Goal: Task Accomplishment & Management: Manage account settings

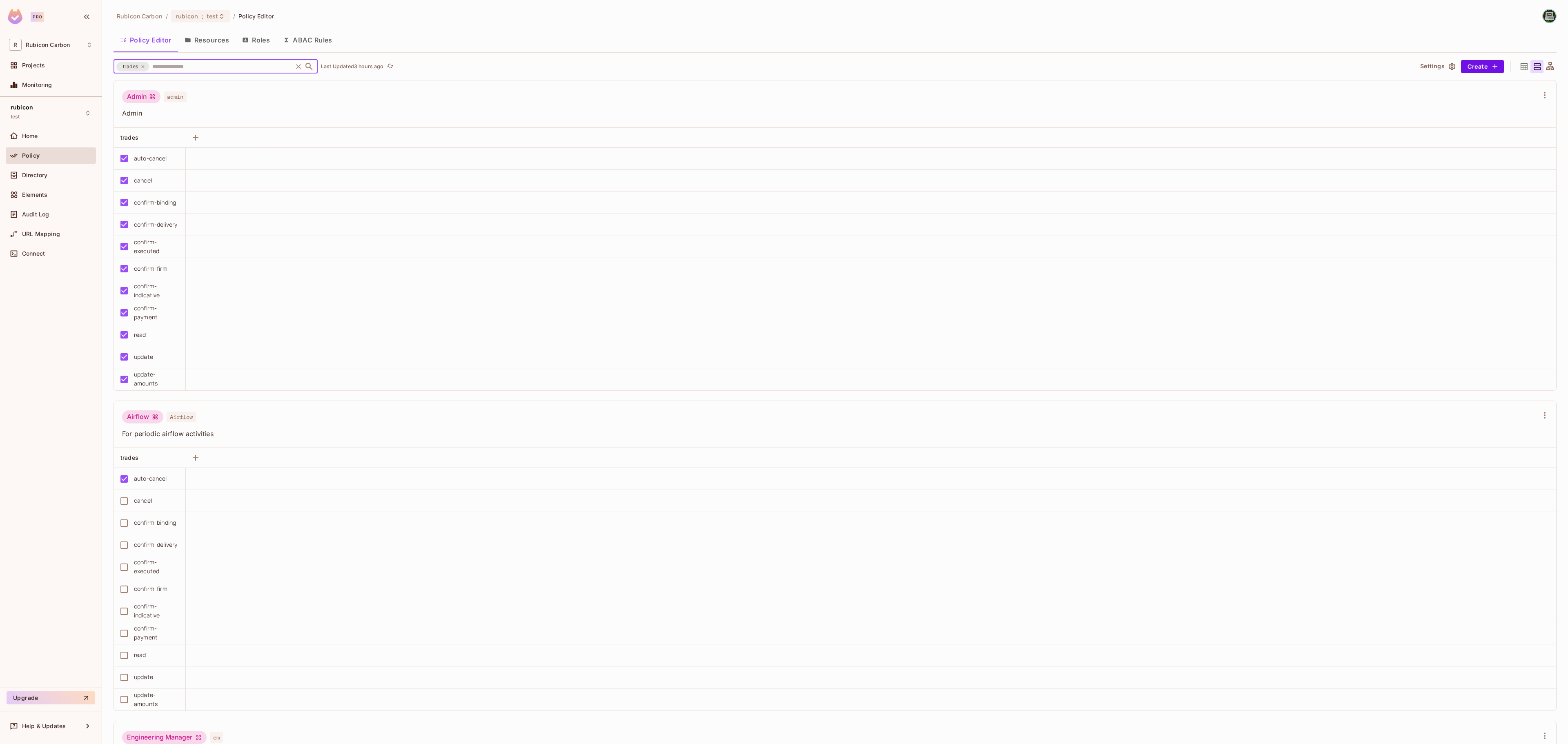
scroll to position [850, 0]
click at [39, 174] on span "Directory" at bounding box center [35, 174] width 25 height 6
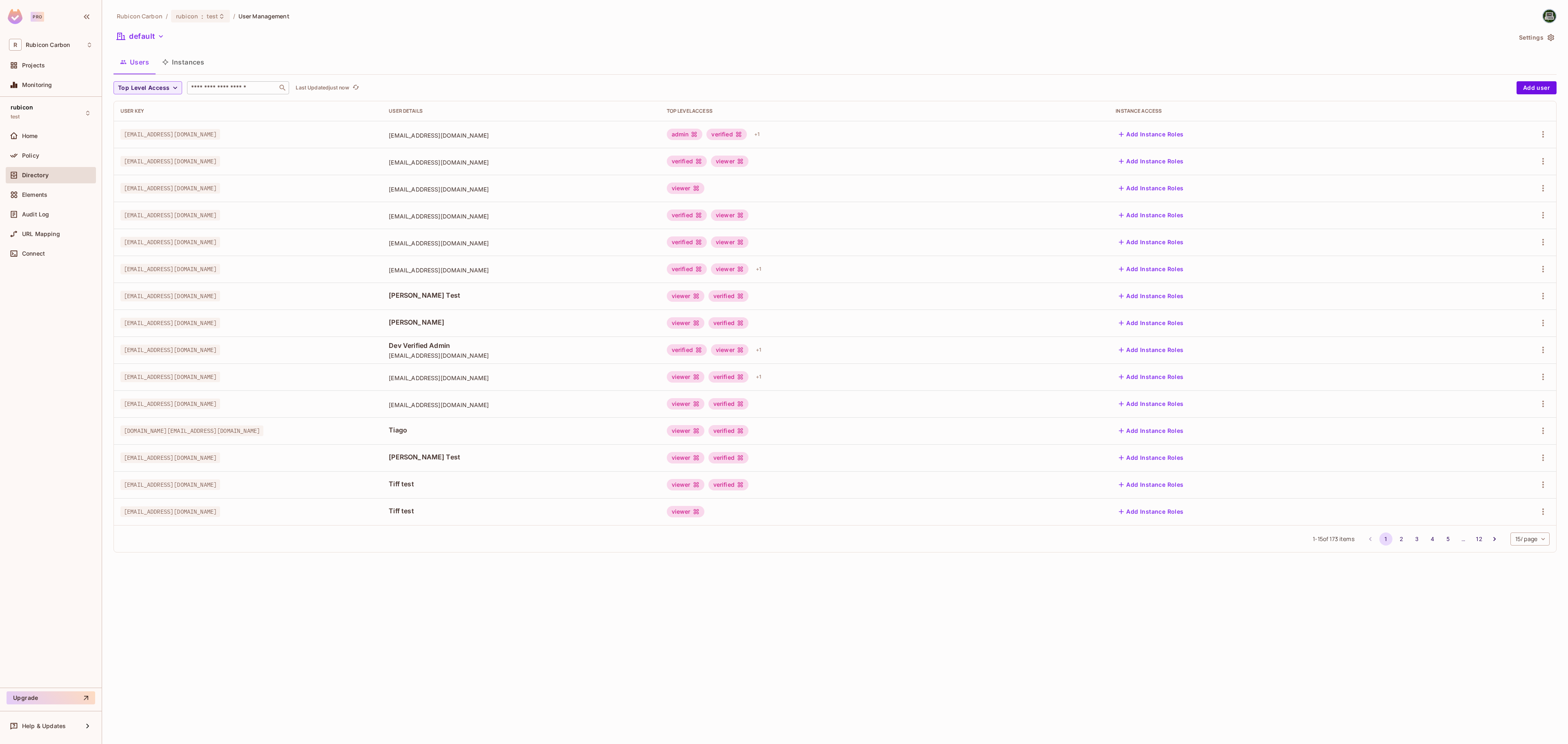
click at [219, 92] on input "text" at bounding box center [233, 87] width 85 height 8
type input "*"
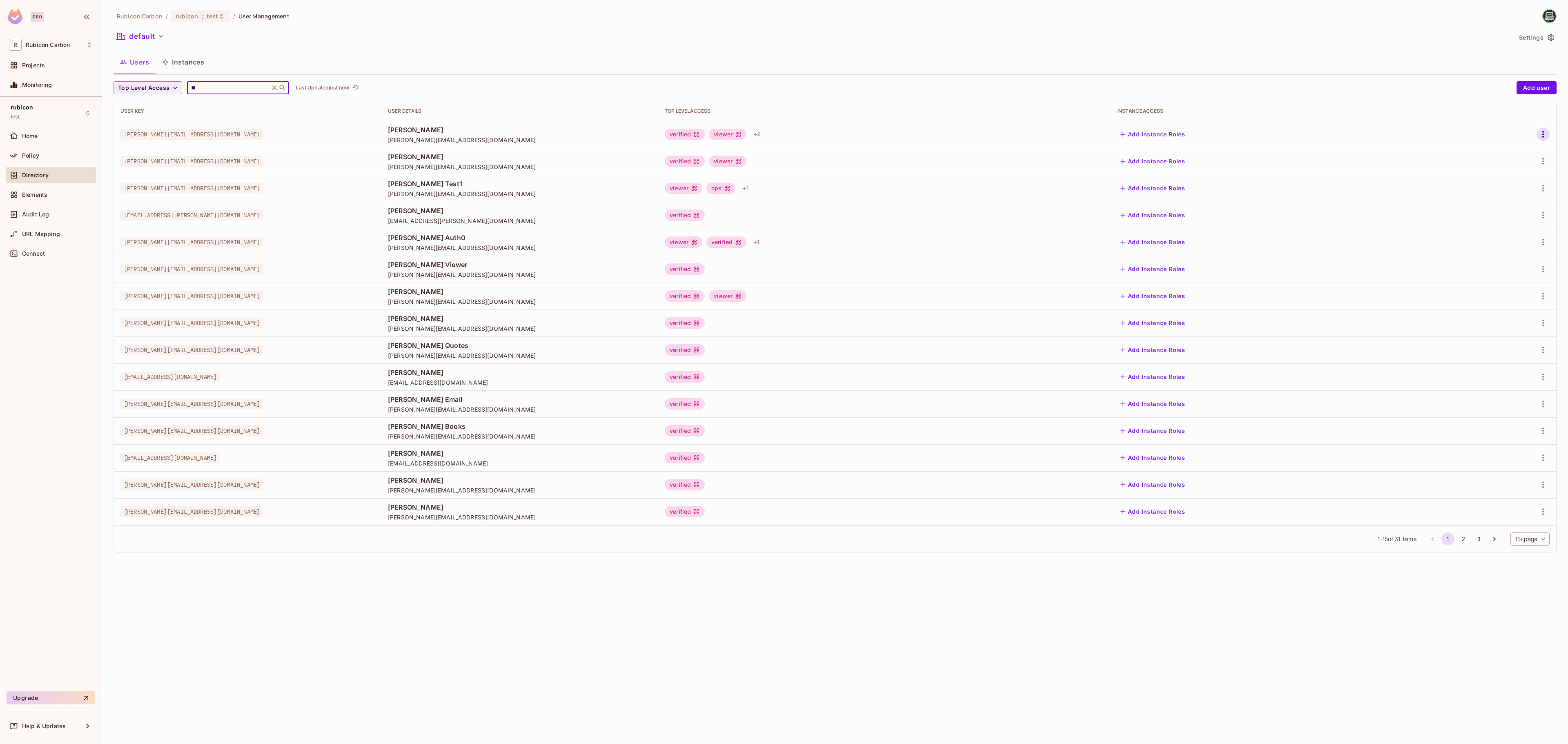
type input "**"
click at [1539, 136] on icon "button" at bounding box center [1543, 134] width 10 height 10
click at [1503, 150] on div "Edit" at bounding box center [1499, 154] width 11 height 8
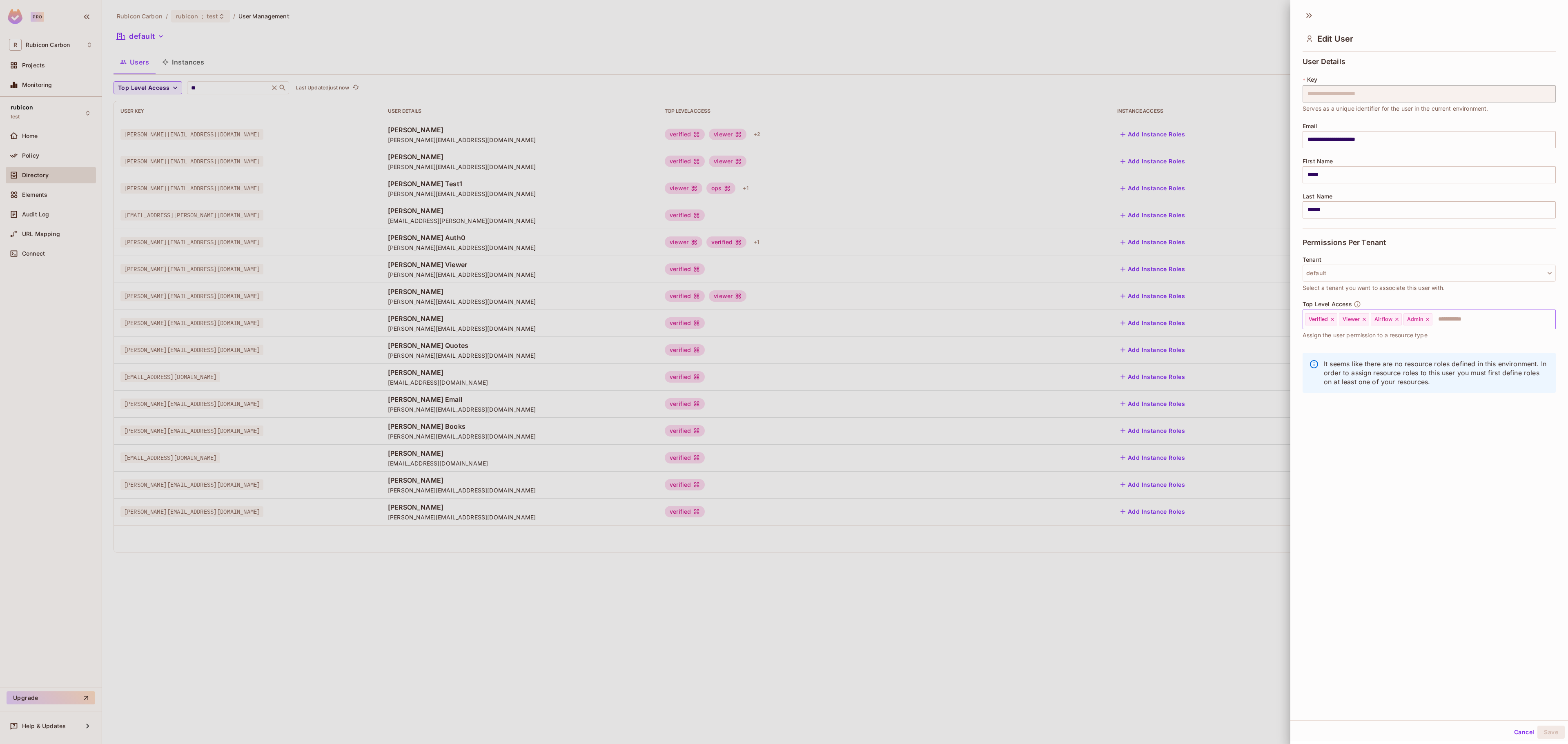
click at [1430, 321] on icon at bounding box center [1427, 319] width 5 height 5
click at [1433, 319] on input "text" at bounding box center [1471, 319] width 137 height 16
click at [1367, 384] on li "Finance" at bounding box center [1417, 384] width 229 height 15
click at [1538, 730] on button "Save" at bounding box center [1551, 732] width 27 height 13
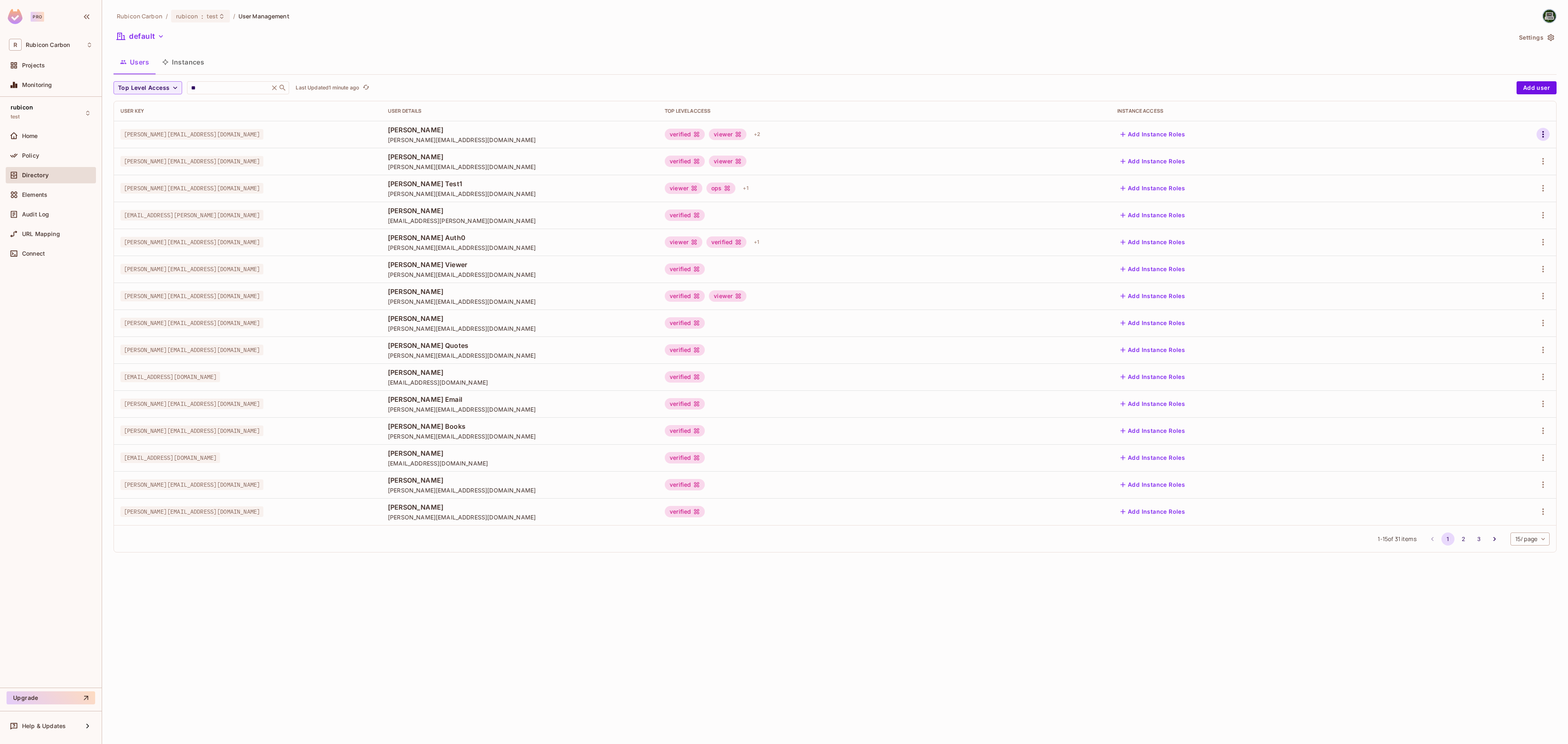
click at [1541, 136] on icon "button" at bounding box center [1543, 134] width 10 height 10
click at [1492, 158] on span "Edit" at bounding box center [1500, 154] width 16 height 13
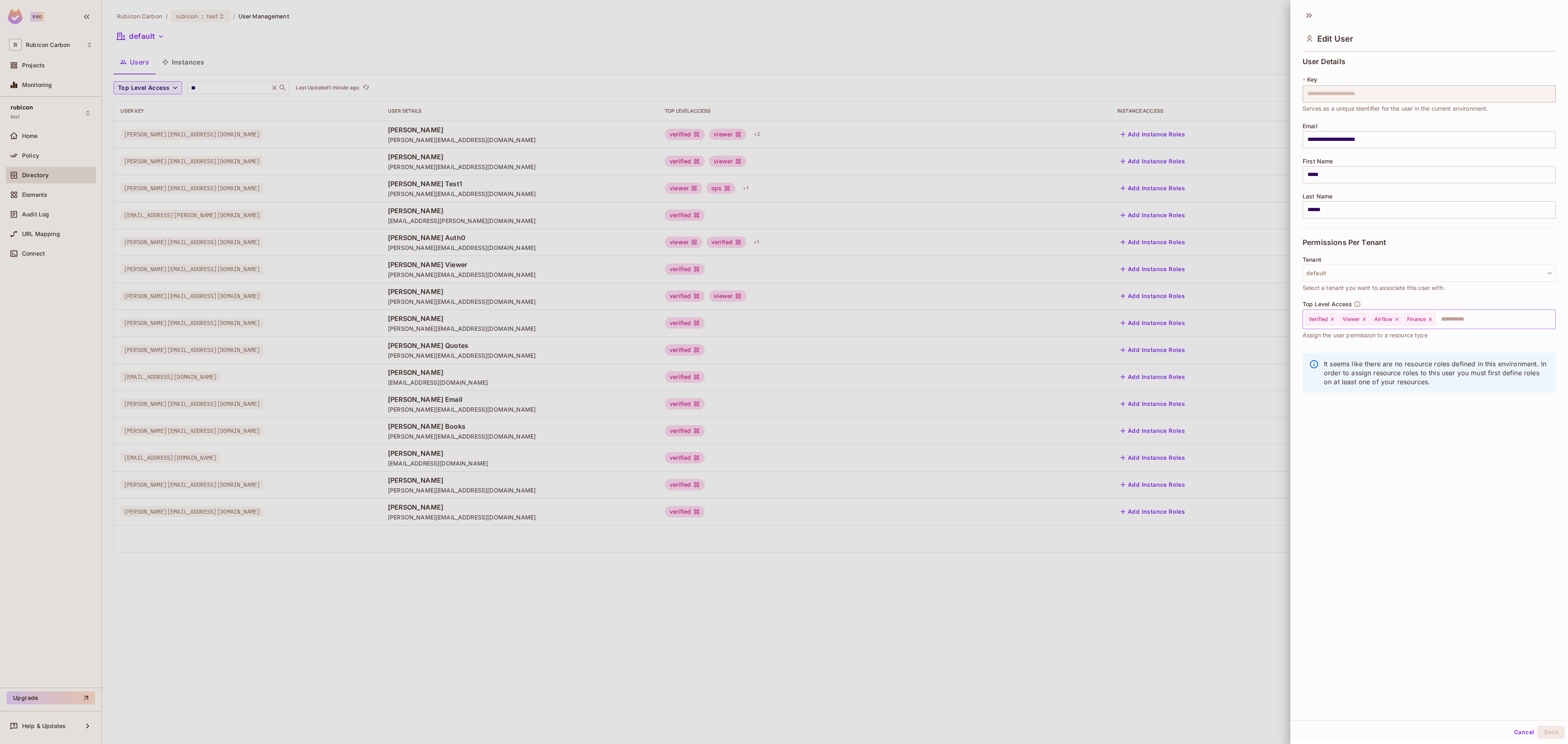
click at [1434, 319] on icon at bounding box center [1430, 319] width 5 height 5
click at [1435, 319] on input "text" at bounding box center [1471, 319] width 137 height 16
click at [1397, 402] on li "Ops" at bounding box center [1417, 399] width 229 height 15
click at [1537, 731] on button "Save" at bounding box center [1551, 732] width 27 height 13
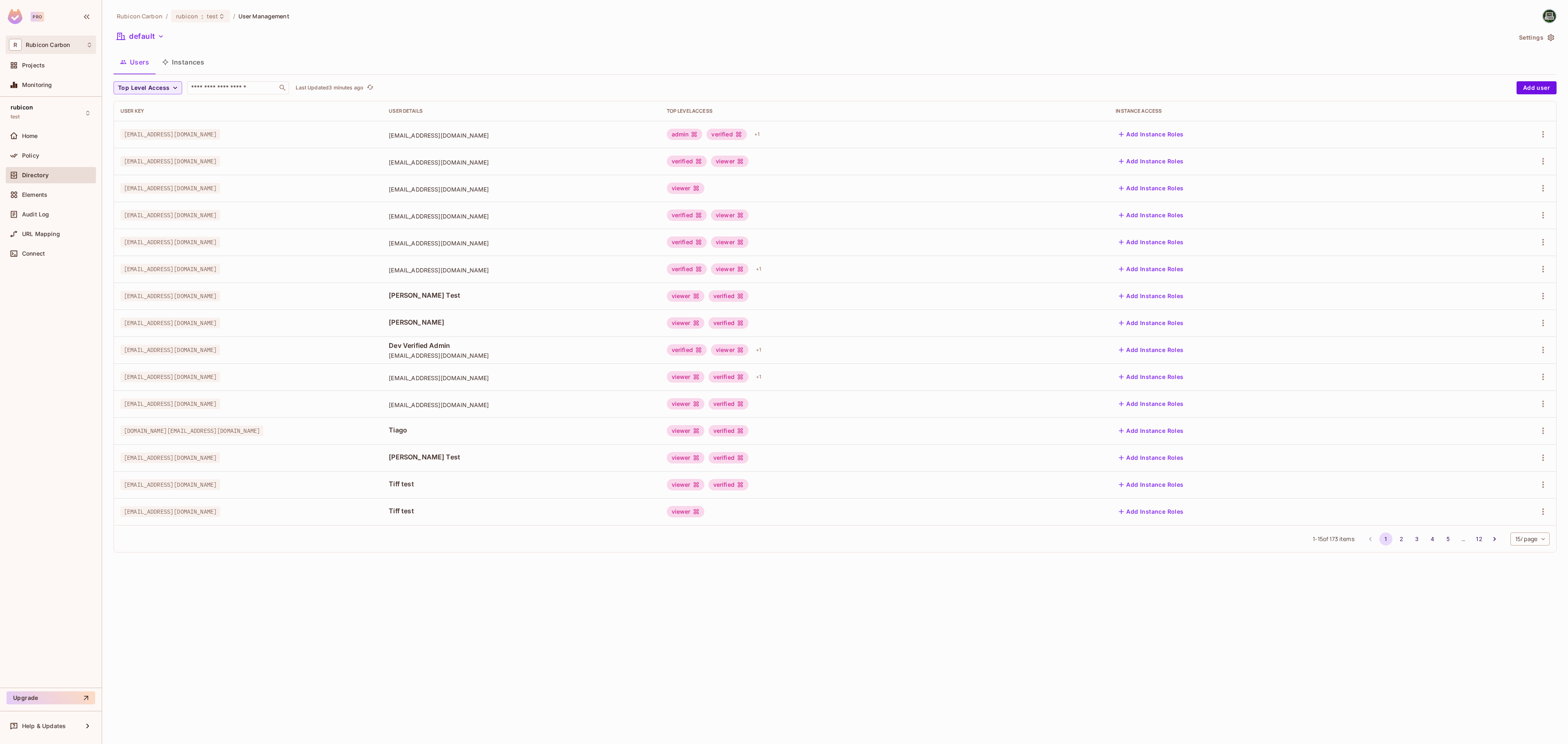
click at [84, 43] on div "R Rubicon Carbon" at bounding box center [51, 45] width 84 height 12
click at [17, 18] on div at bounding box center [784, 372] width 1568 height 744
click at [16, 14] on img at bounding box center [15, 16] width 15 height 15
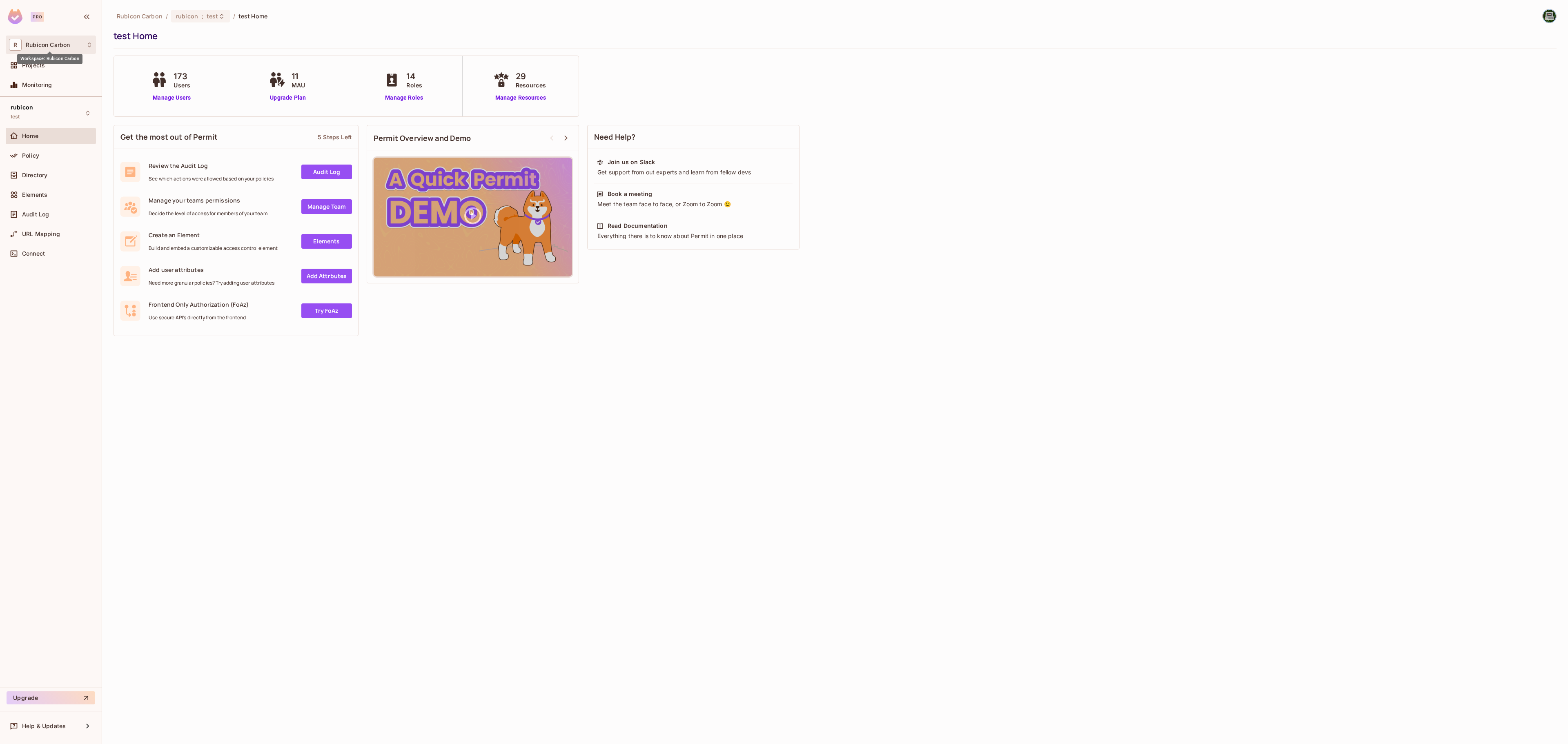
click at [30, 46] on span "Rubicon Carbon" at bounding box center [47, 45] width 45 height 6
click at [45, 119] on li "Rubicon Carbon rubicon-carbon" at bounding box center [71, 114] width 130 height 22
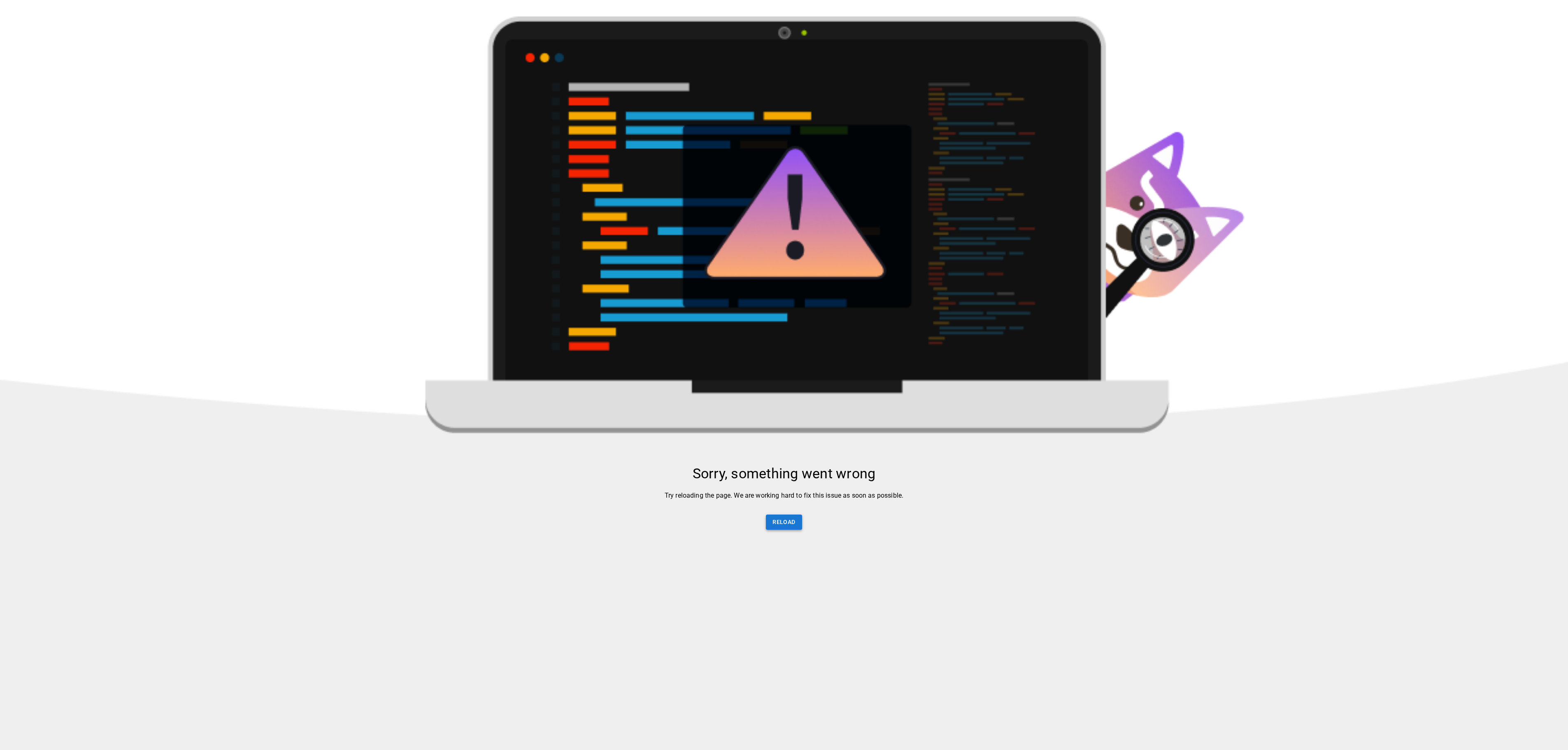
click at [778, 529] on button "Reload" at bounding box center [783, 522] width 36 height 16
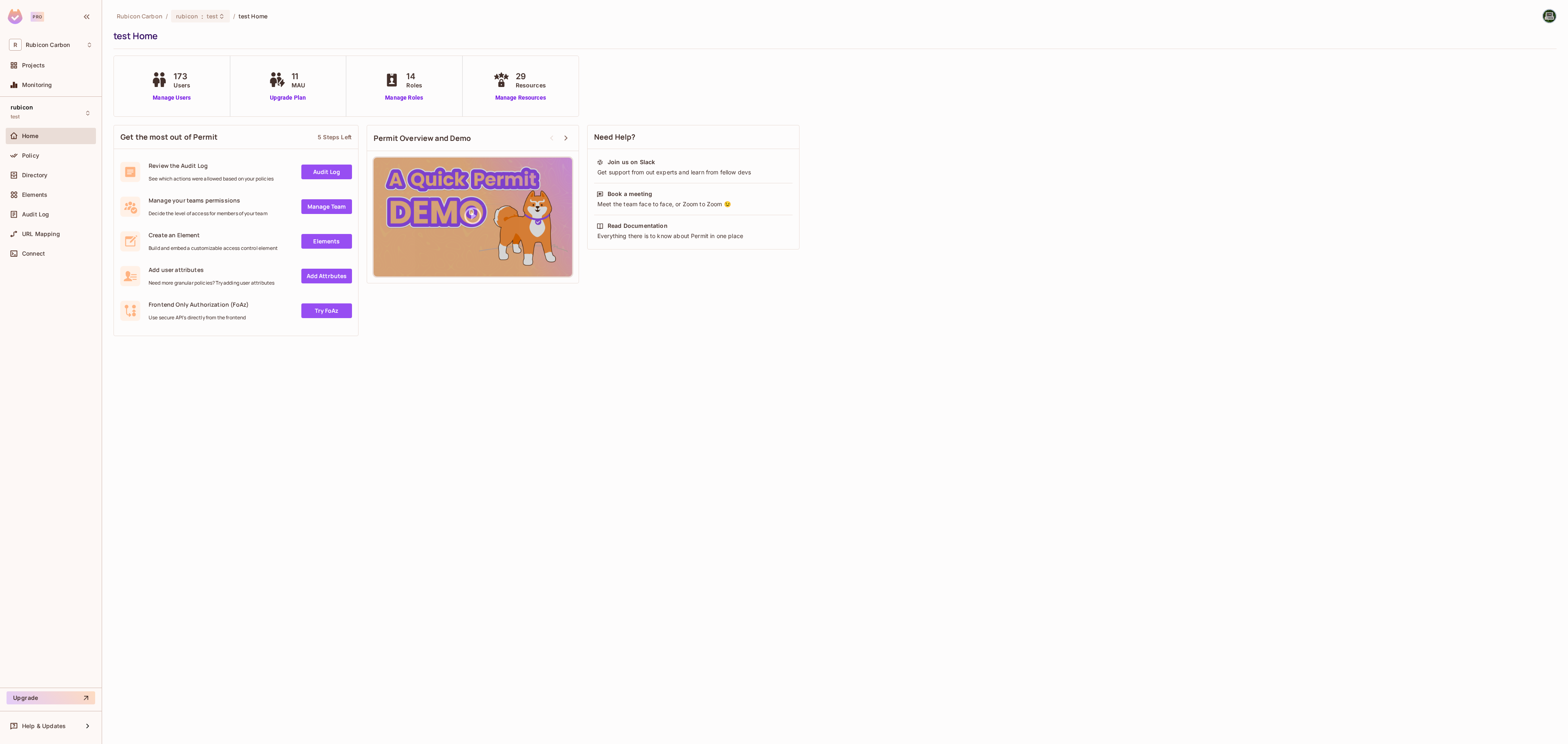
click at [1553, 20] on img at bounding box center [1549, 15] width 14 height 14
click at [37, 177] on div at bounding box center [784, 372] width 1568 height 744
click at [20, 177] on div at bounding box center [15, 174] width 13 height 10
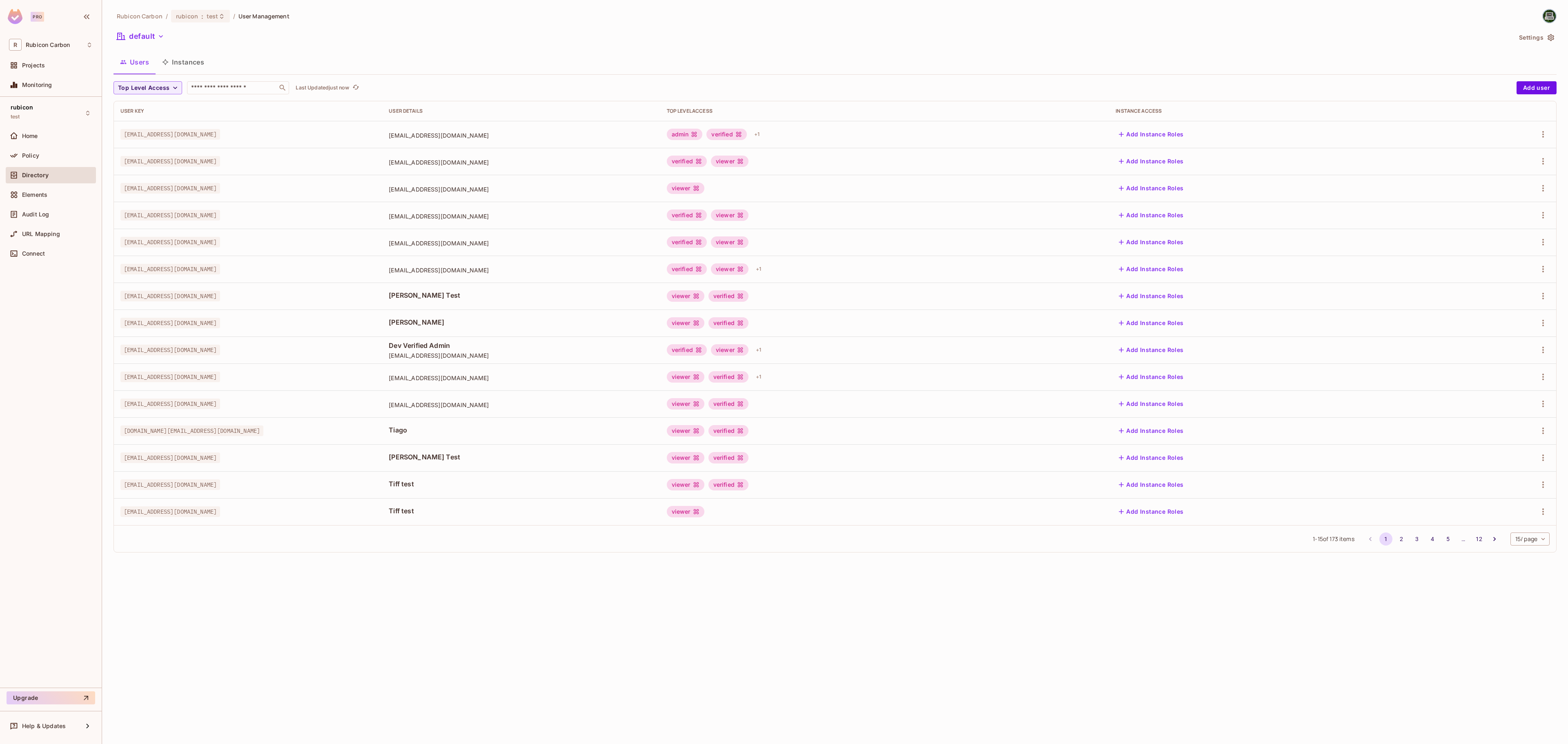
click at [1534, 34] on button "Settings" at bounding box center [1535, 37] width 41 height 13
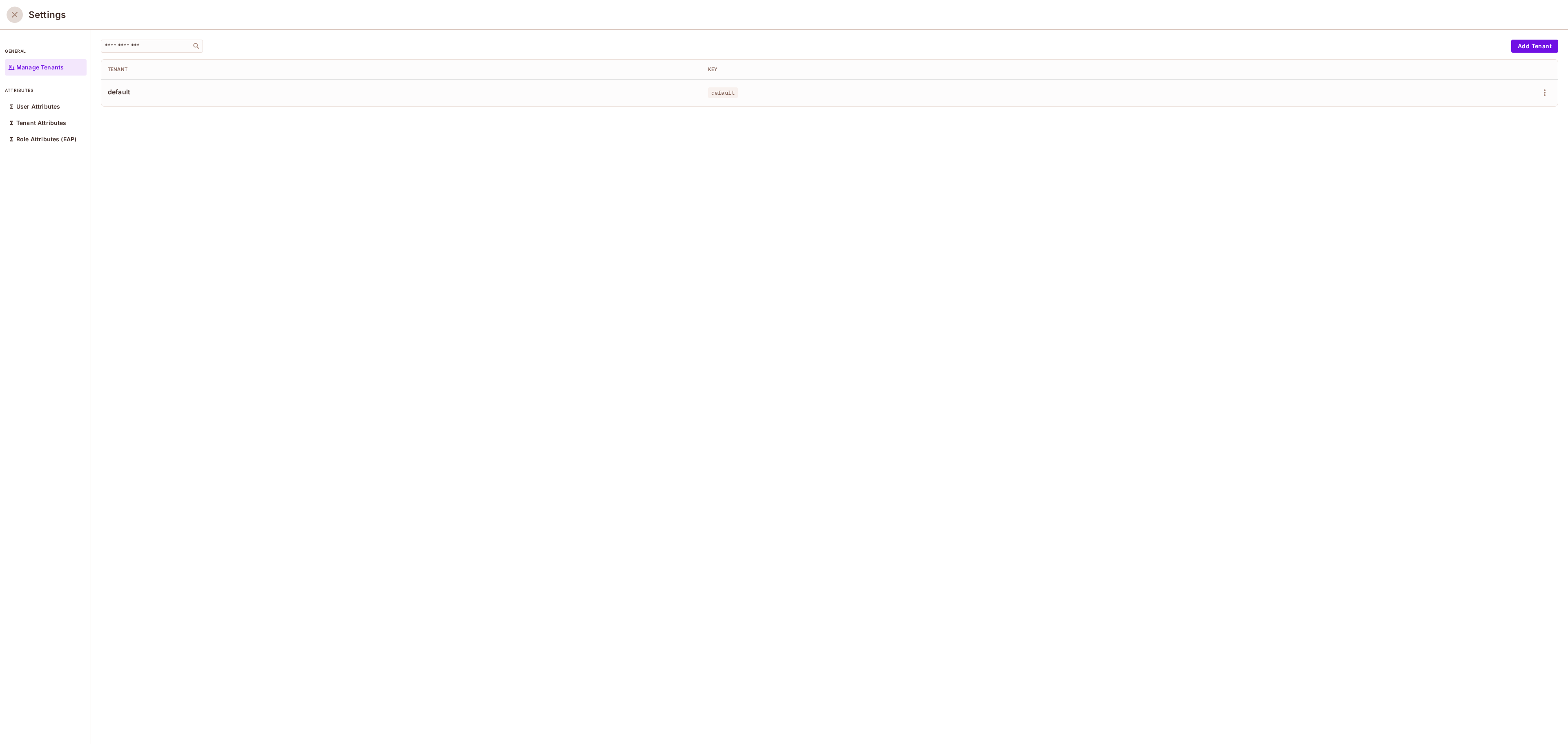
click at [12, 14] on icon "close" at bounding box center [15, 15] width 10 height 10
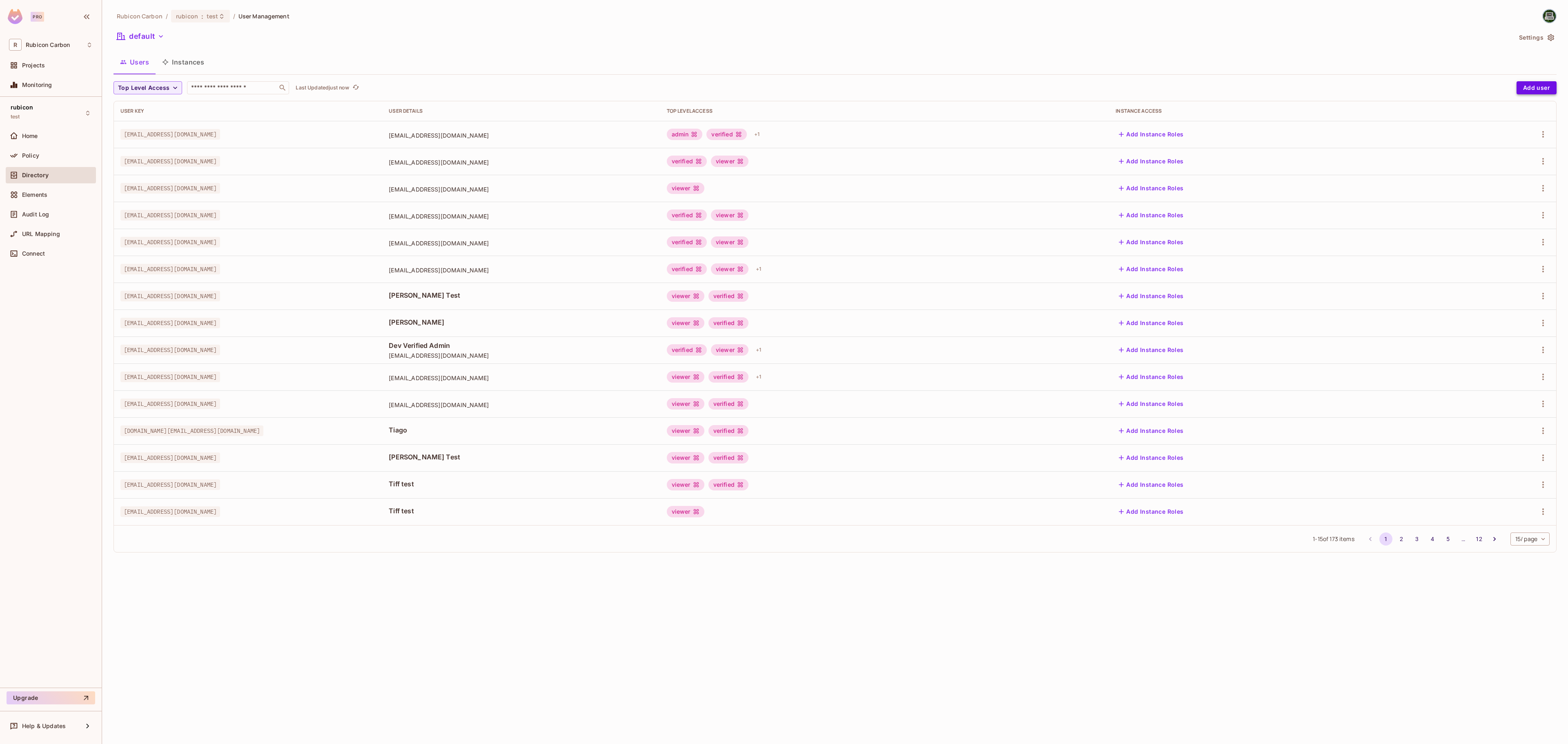
click at [1529, 89] on button "Add user" at bounding box center [1536, 87] width 40 height 13
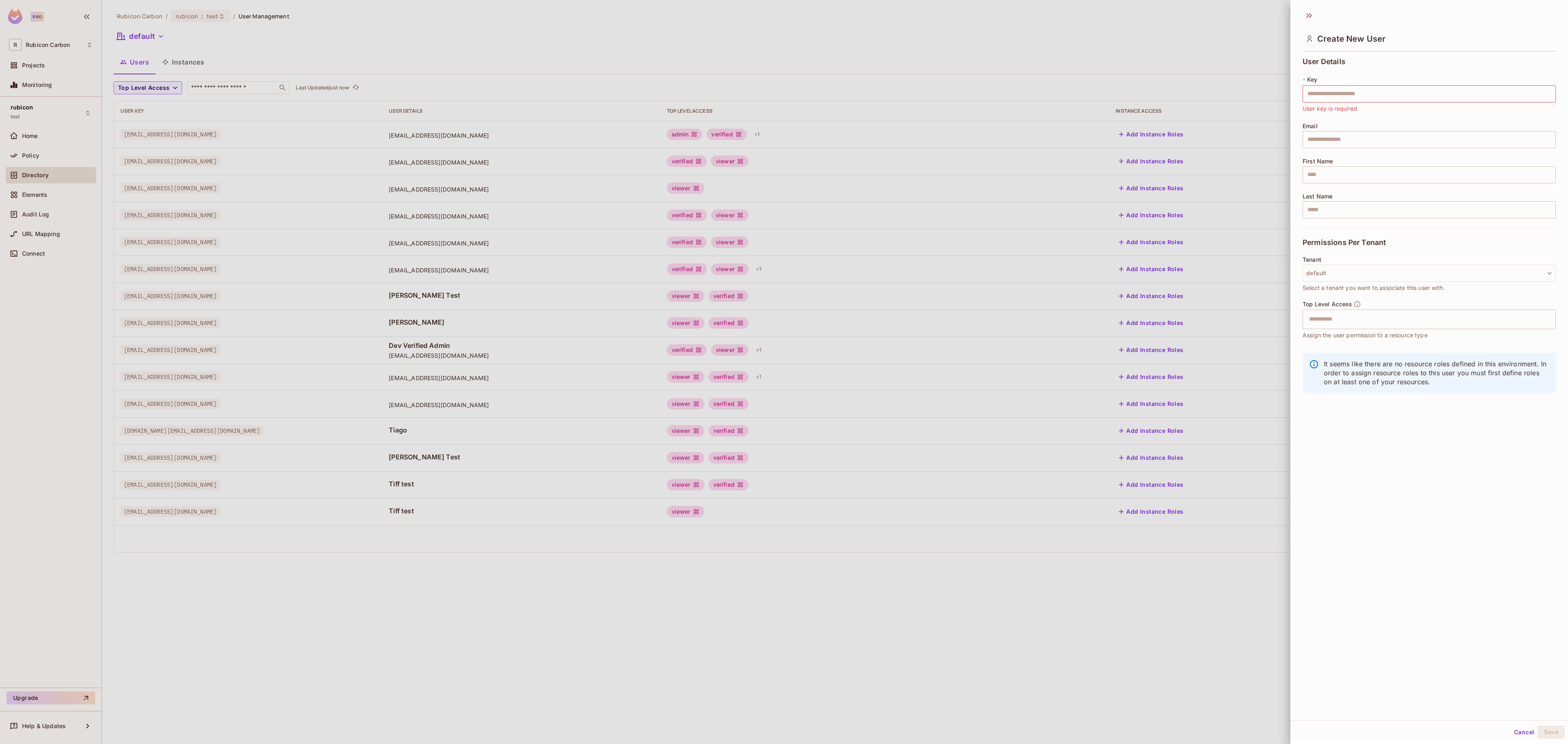
click at [1009, 67] on div at bounding box center [784, 372] width 1568 height 744
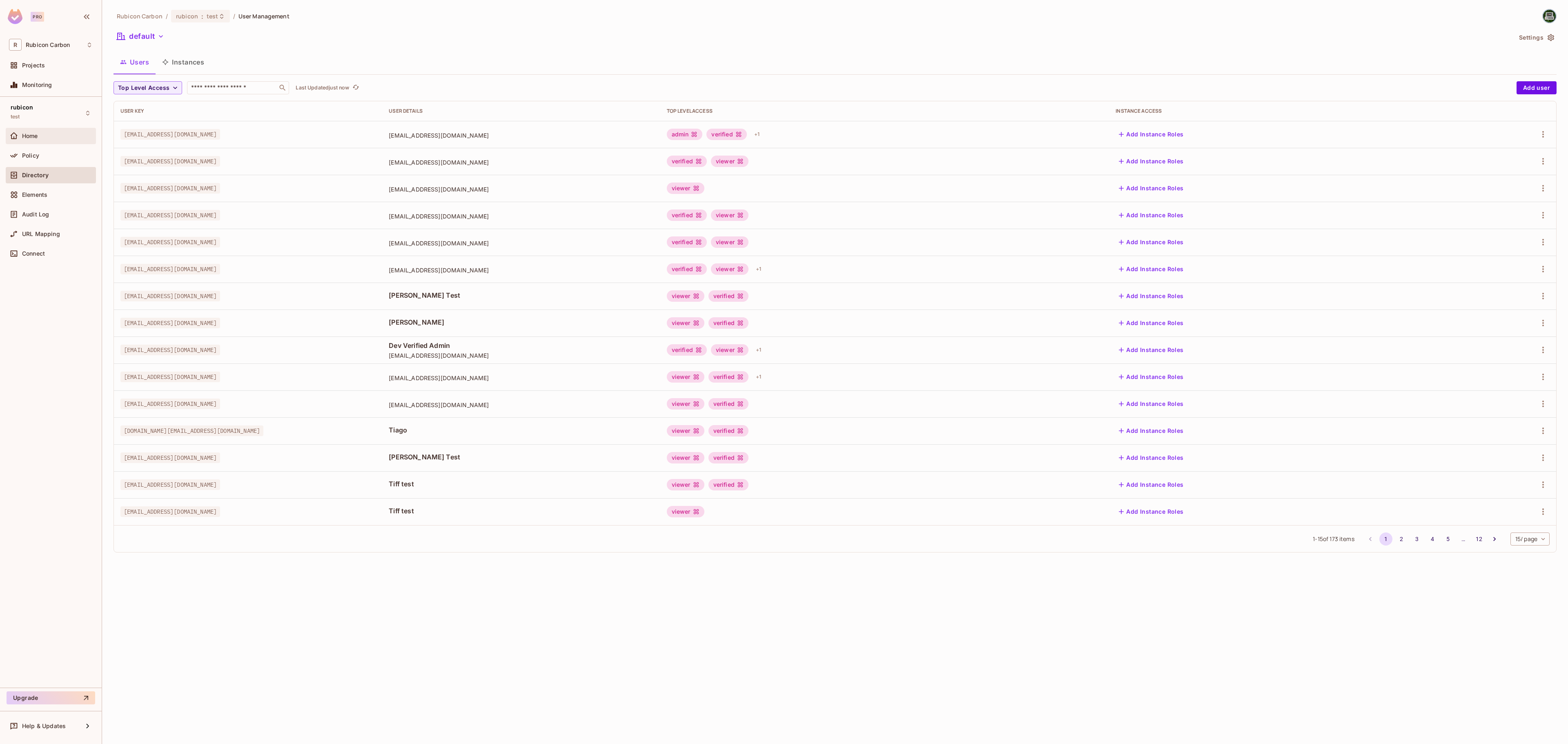
click at [65, 134] on div "Home" at bounding box center [57, 135] width 71 height 6
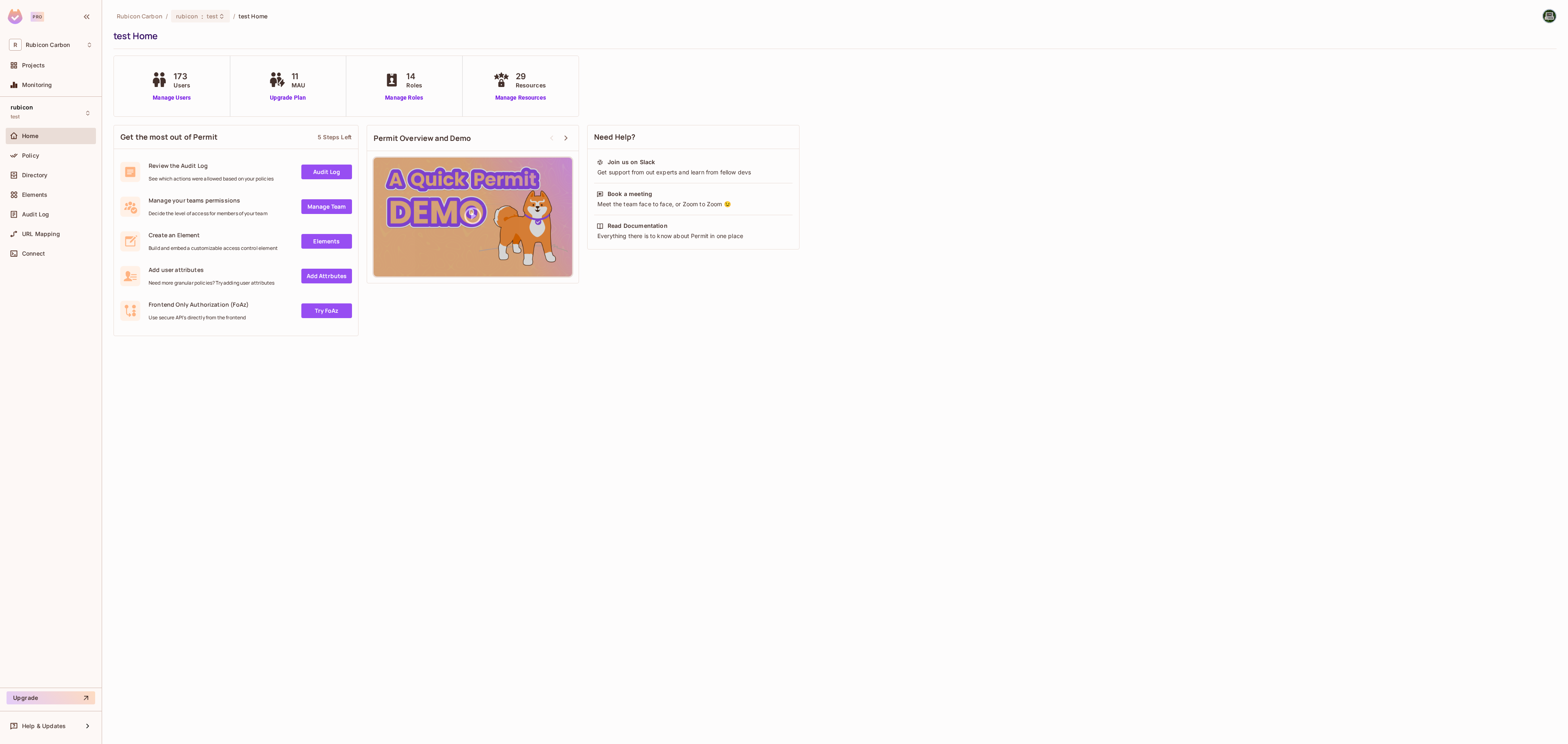
click at [1551, 16] on img at bounding box center [1549, 15] width 14 height 14
click at [164, 95] on div at bounding box center [784, 372] width 1568 height 744
click at [35, 174] on span "Directory" at bounding box center [35, 174] width 25 height 6
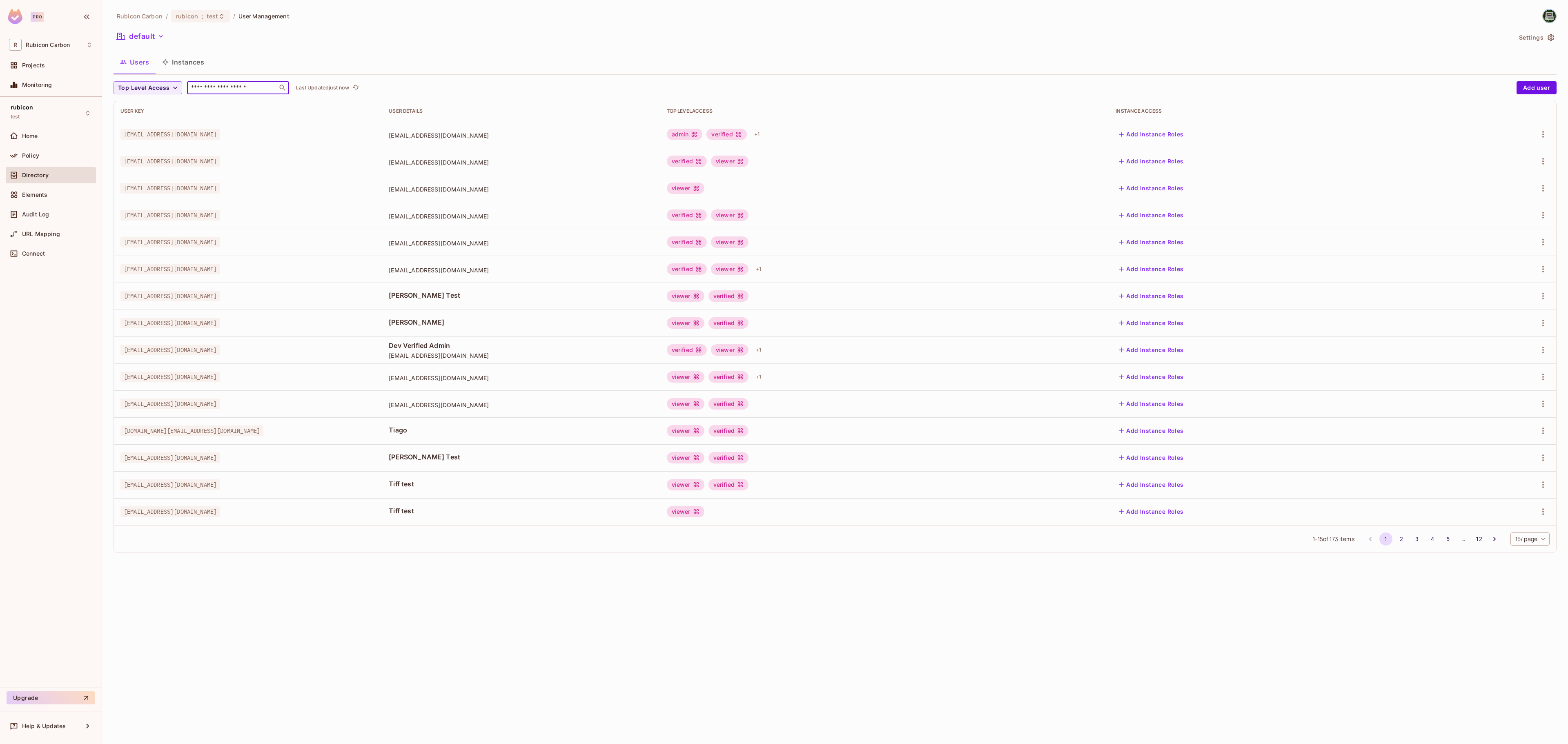
click at [205, 88] on input "text" at bounding box center [233, 87] width 85 height 8
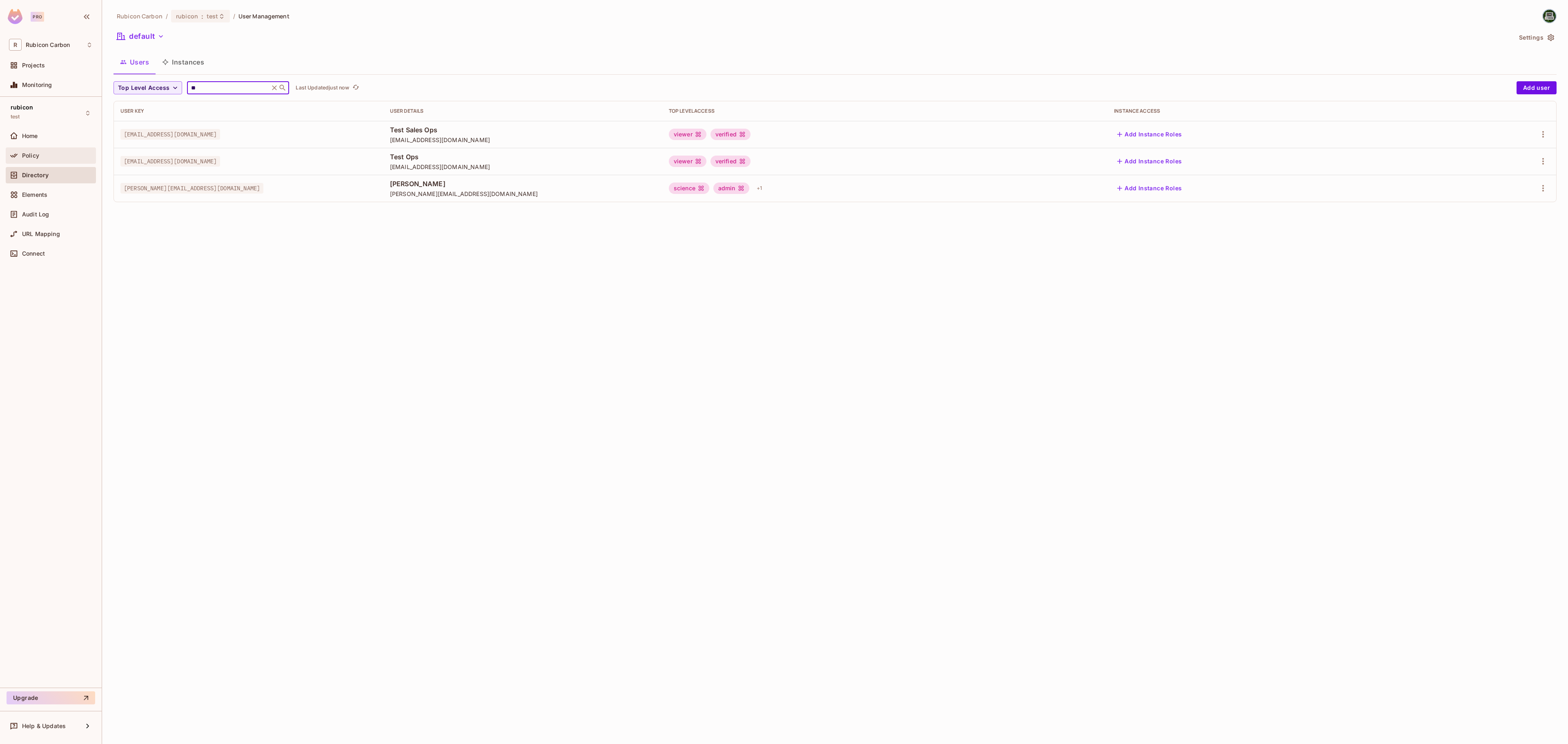
type input "**"
click at [26, 159] on span "Policy" at bounding box center [30, 155] width 17 height 6
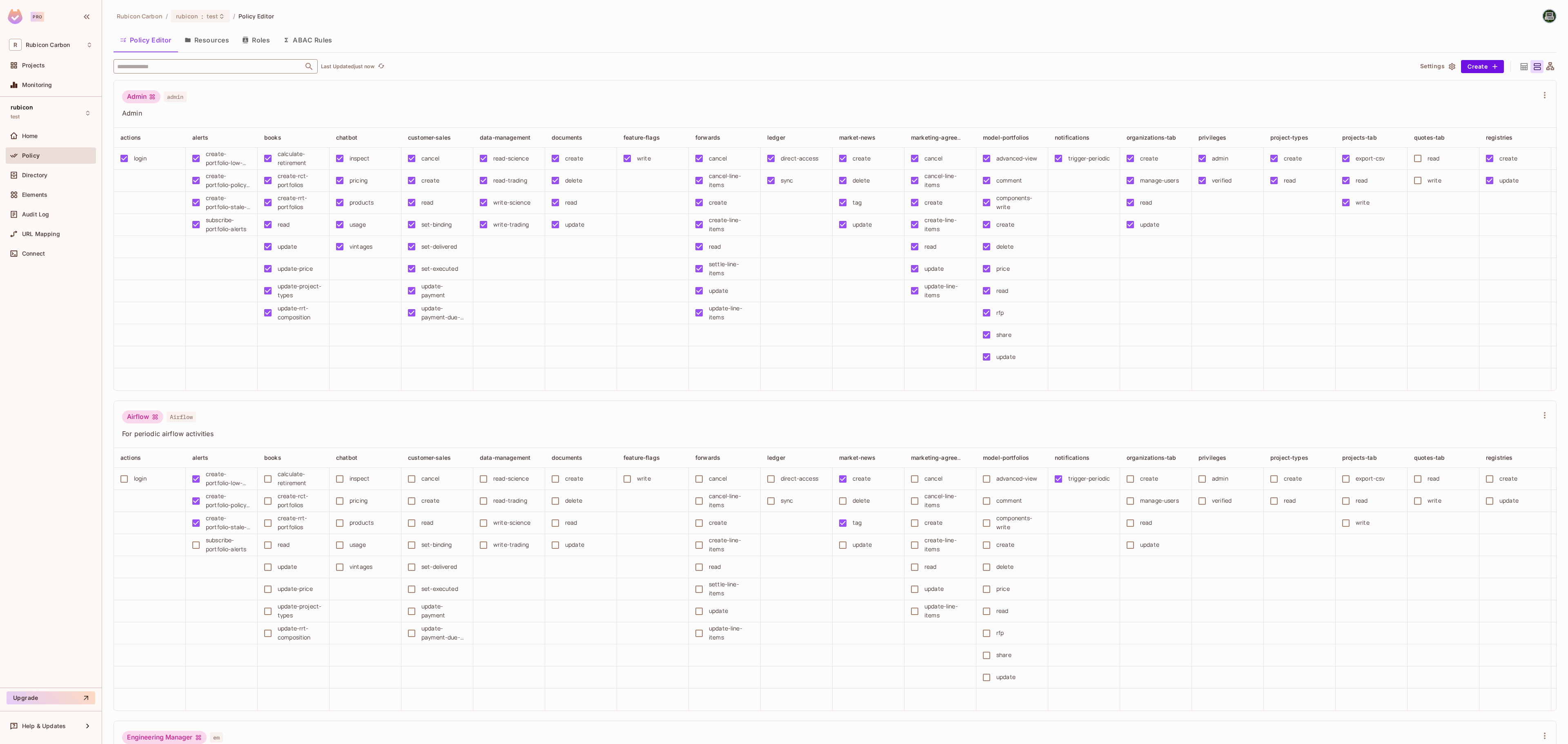
click at [193, 69] on input "text" at bounding box center [208, 66] width 186 height 15
type input "***"
click at [162, 104] on li "Ops ops" at bounding box center [215, 108] width 204 height 15
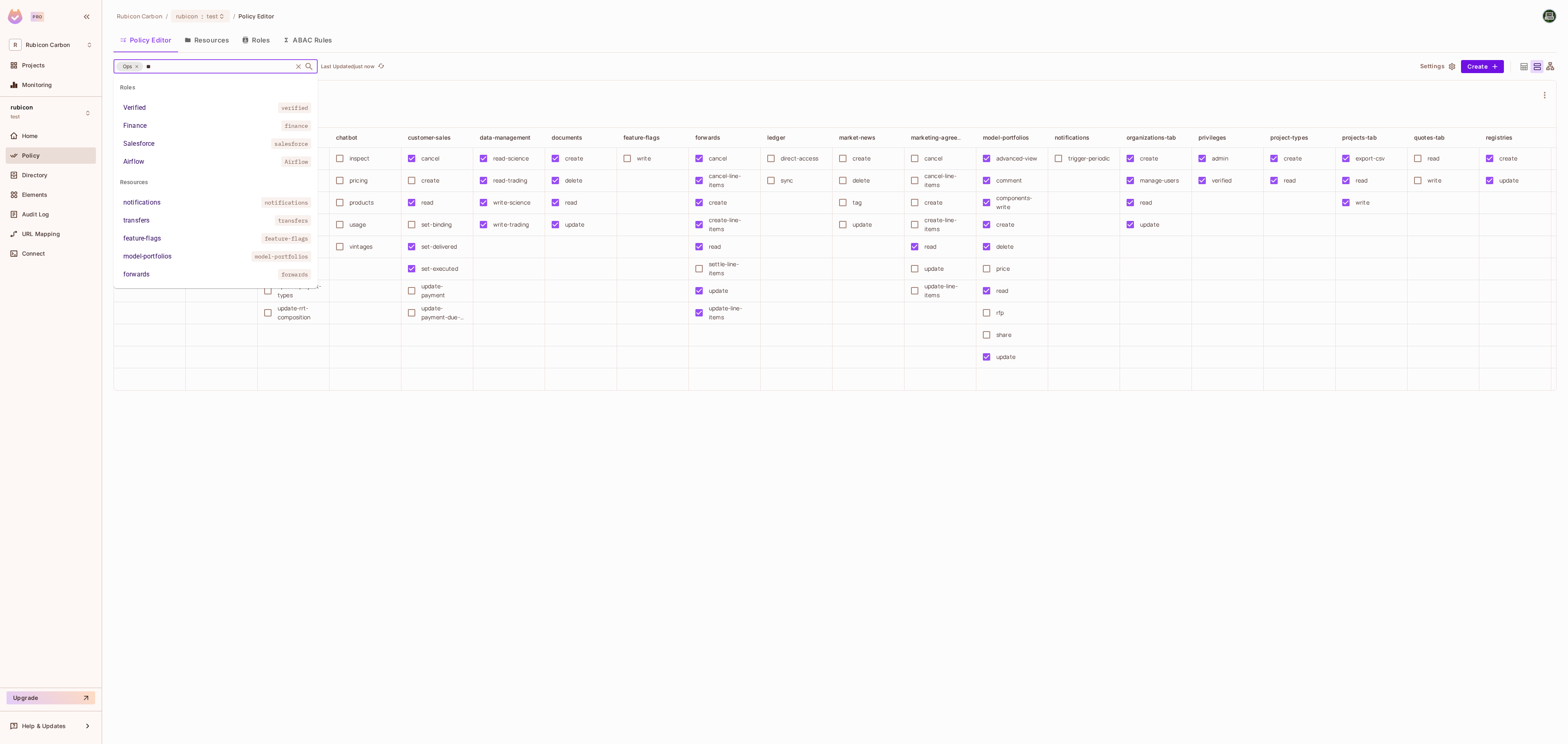
type input "***"
click at [139, 117] on ul "Roles Finance finance" at bounding box center [215, 98] width 204 height 47
click at [157, 107] on li "Finance finance" at bounding box center [215, 108] width 204 height 15
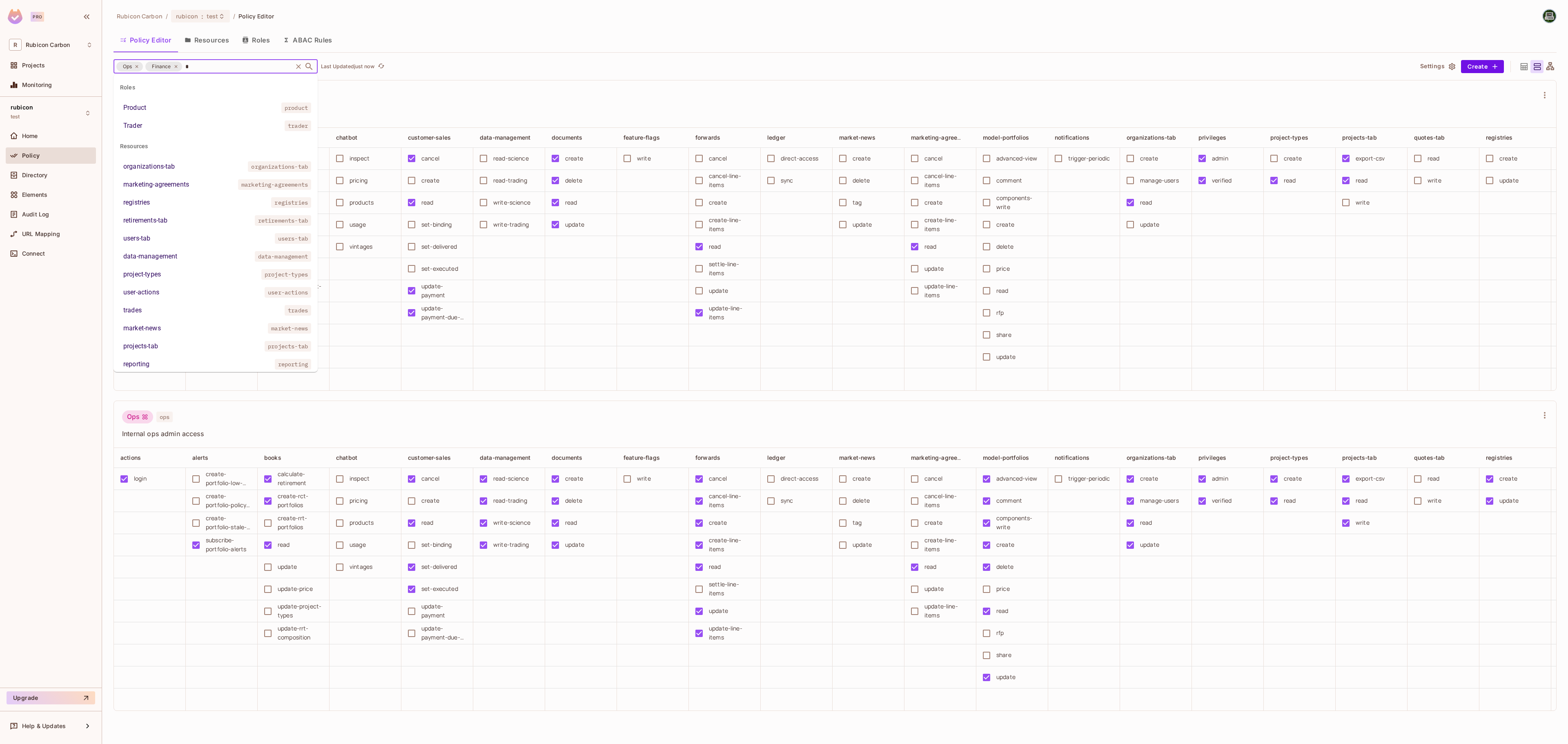
type input "**"
click at [186, 169] on li "trades trades" at bounding box center [215, 166] width 204 height 15
